Goal: Transaction & Acquisition: Purchase product/service

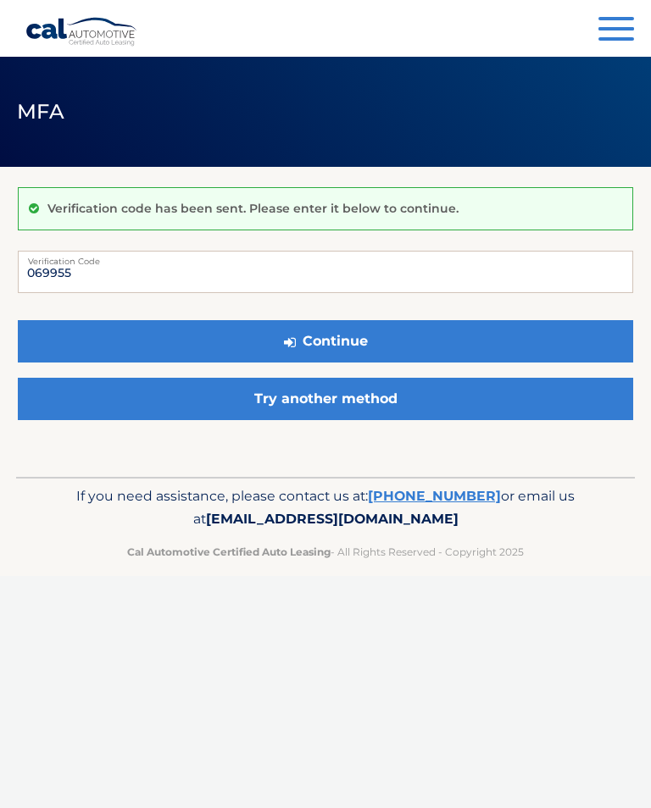
type input "069955"
click at [385, 347] on button "Continue" at bounding box center [325, 341] width 615 height 42
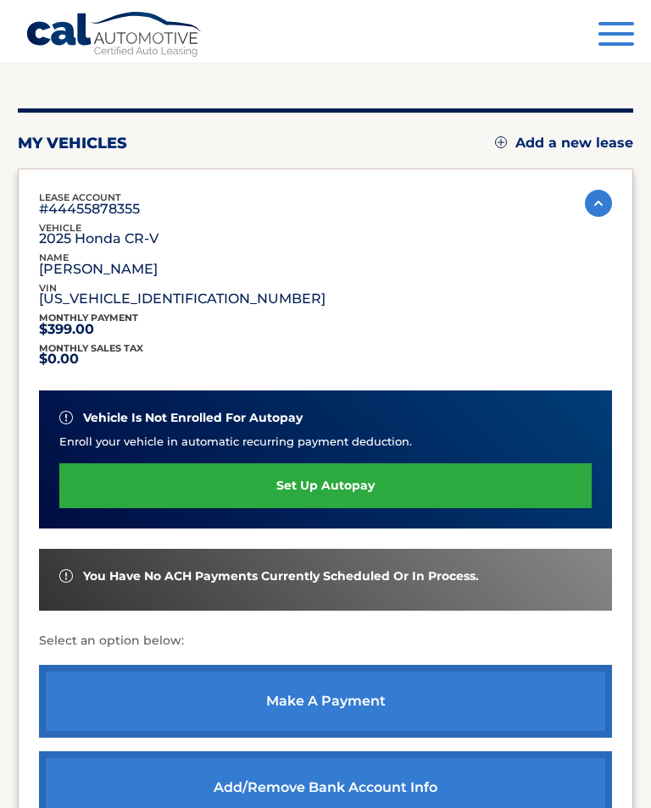
scroll to position [137, 0]
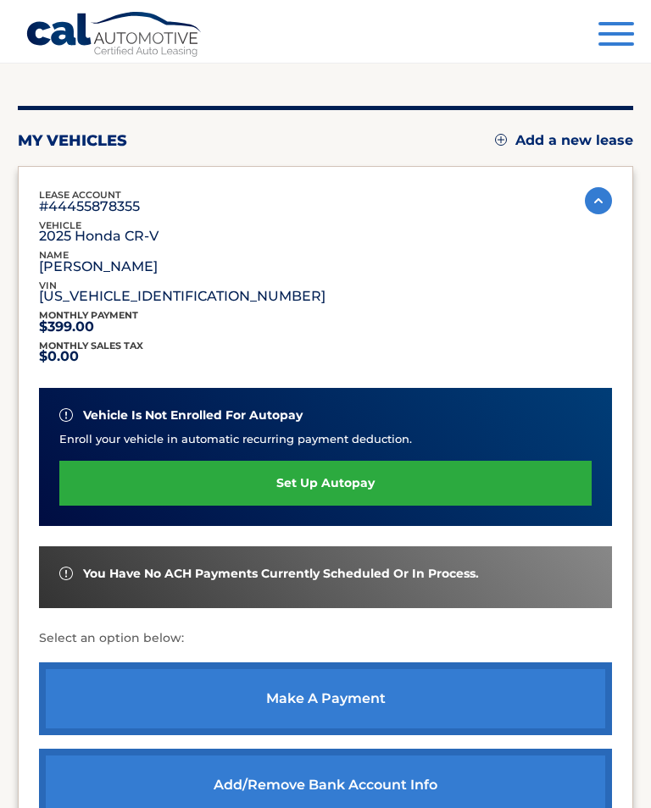
click at [353, 705] on link "make a payment" at bounding box center [325, 698] width 573 height 73
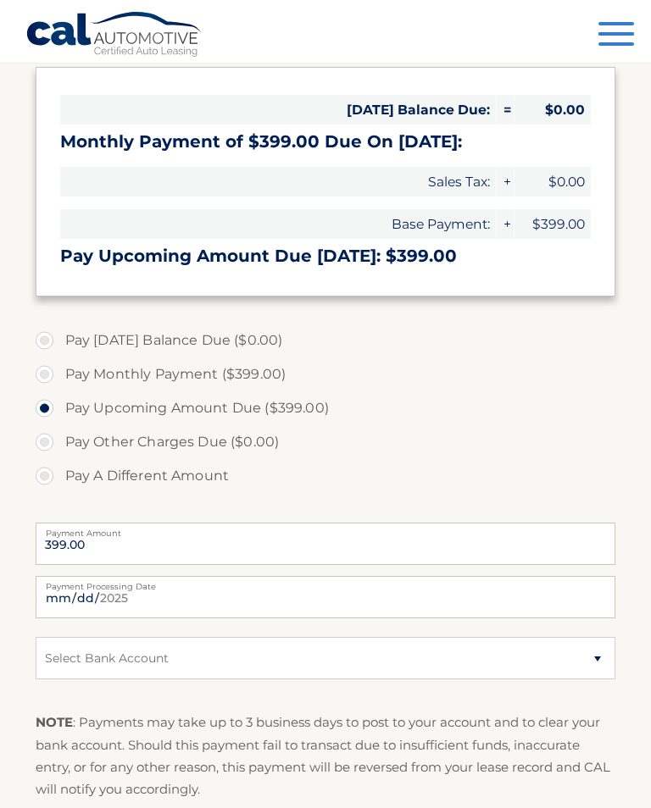
scroll to position [236, 0]
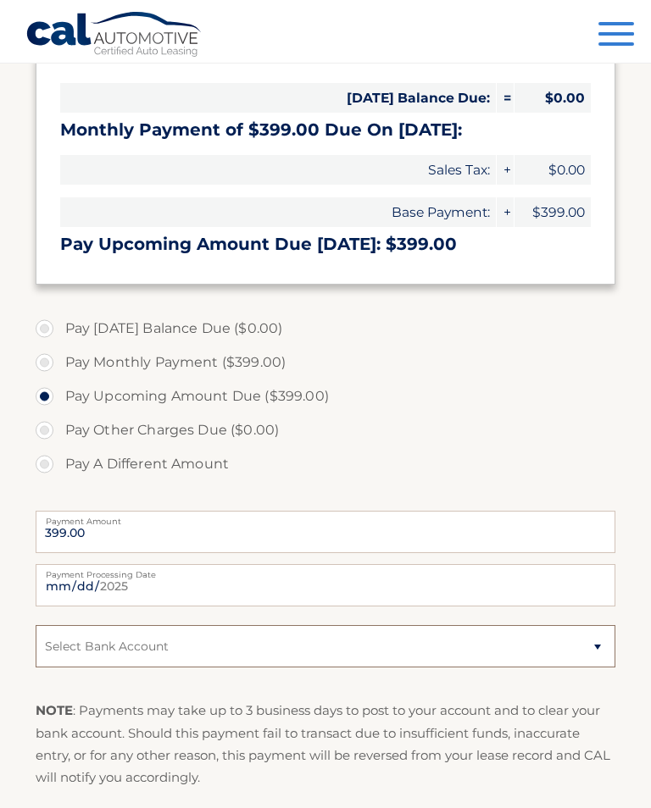
click at [595, 650] on select "Select Bank Account Checking JPMORGAN CHASE BANK, NA *****7377 Checking JPMORGA…" at bounding box center [326, 646] width 580 height 42
select select "ZDJkYzljYzgtMDg3Zi00YzEwLWJhMTgtZDAzZDZlNWQyNGQ3"
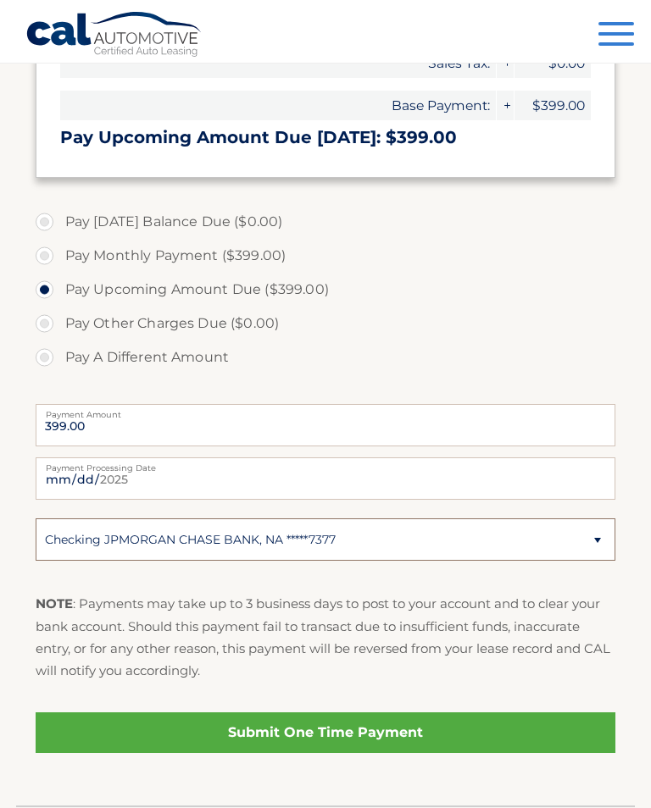
scroll to position [344, 0]
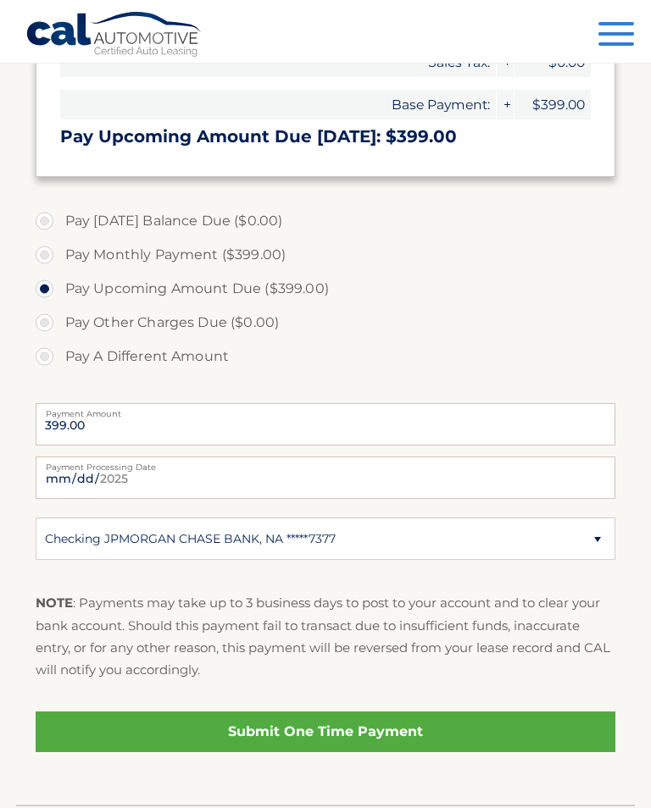
click at [394, 738] on link "Submit One Time Payment" at bounding box center [326, 732] width 580 height 41
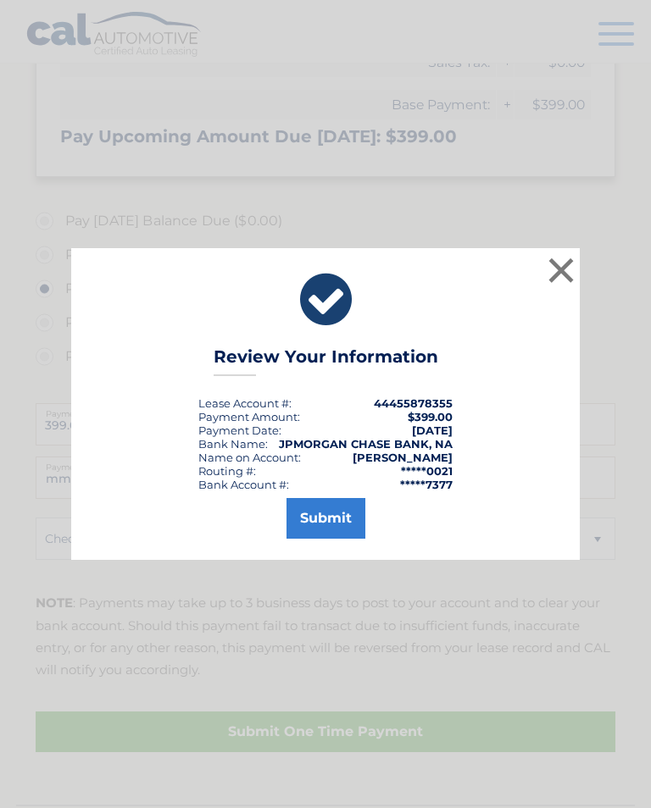
click at [324, 532] on button "Submit" at bounding box center [325, 518] width 79 height 41
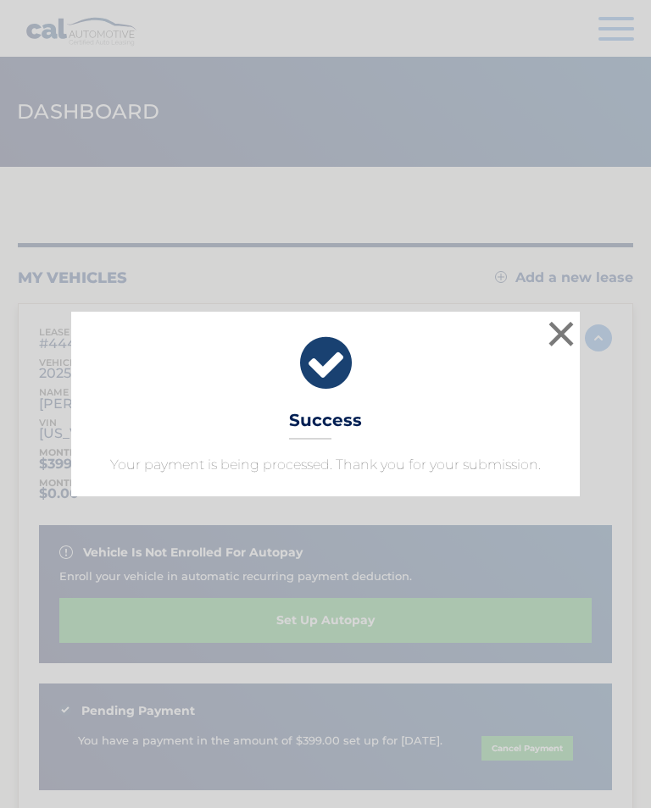
click at [558, 338] on button "×" at bounding box center [561, 334] width 34 height 34
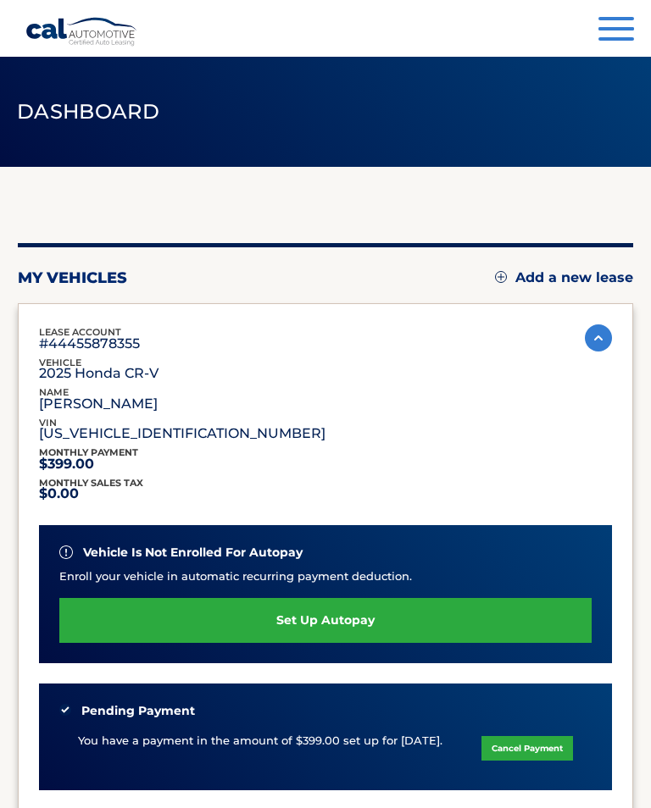
click at [608, 33] on button "Menu" at bounding box center [616, 31] width 36 height 28
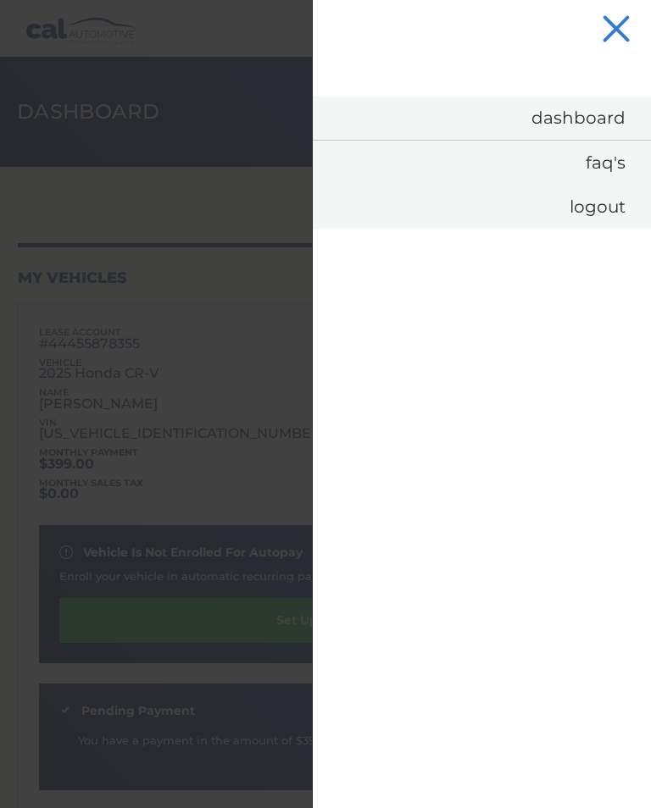
click at [599, 216] on link "Logout" at bounding box center [482, 207] width 338 height 44
